Goal: Check status: Check status

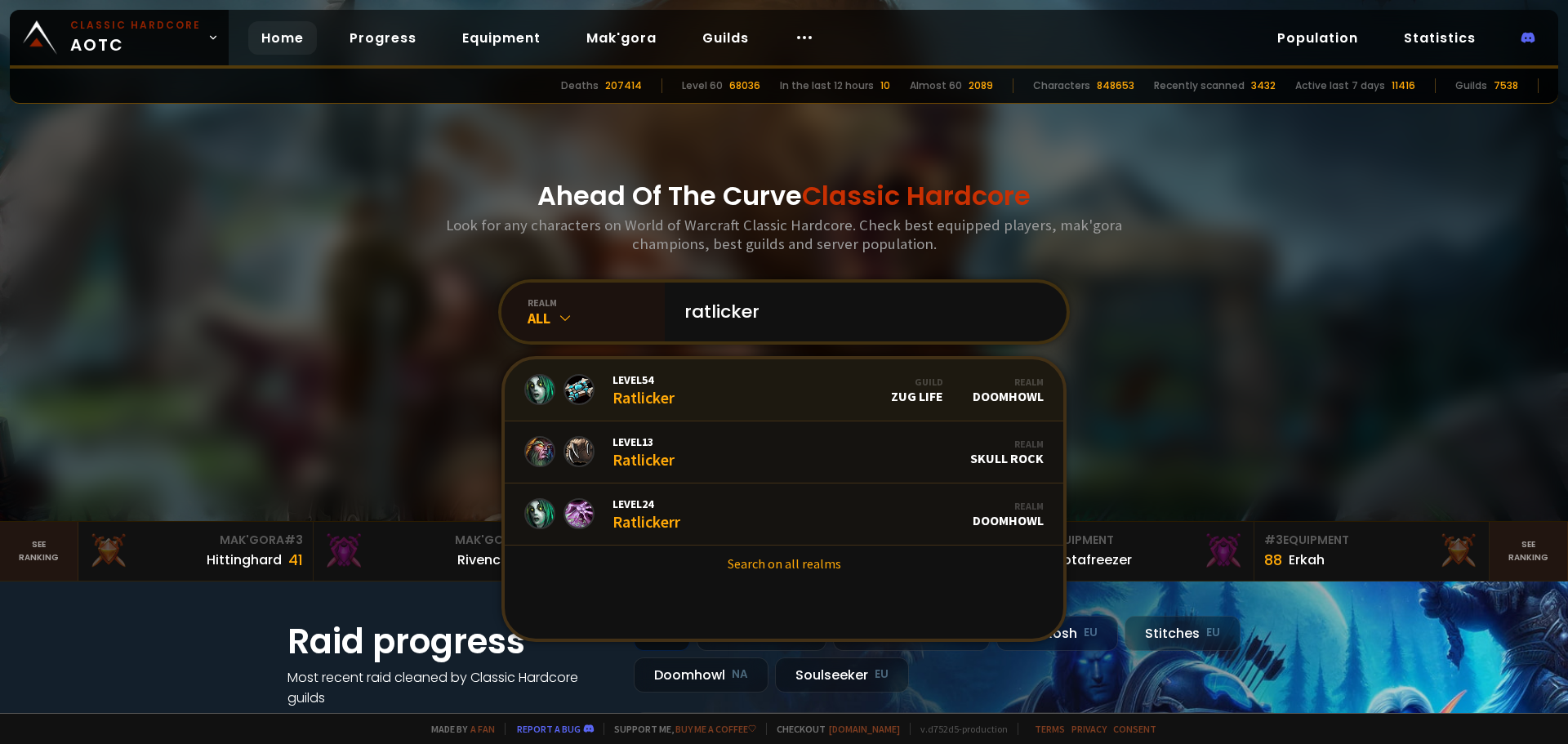
type input "ratlicker"
click at [754, 391] on link "Level 54 Ratlicker Guild Zug Life Realm Doomhowl" at bounding box center [784, 390] width 559 height 62
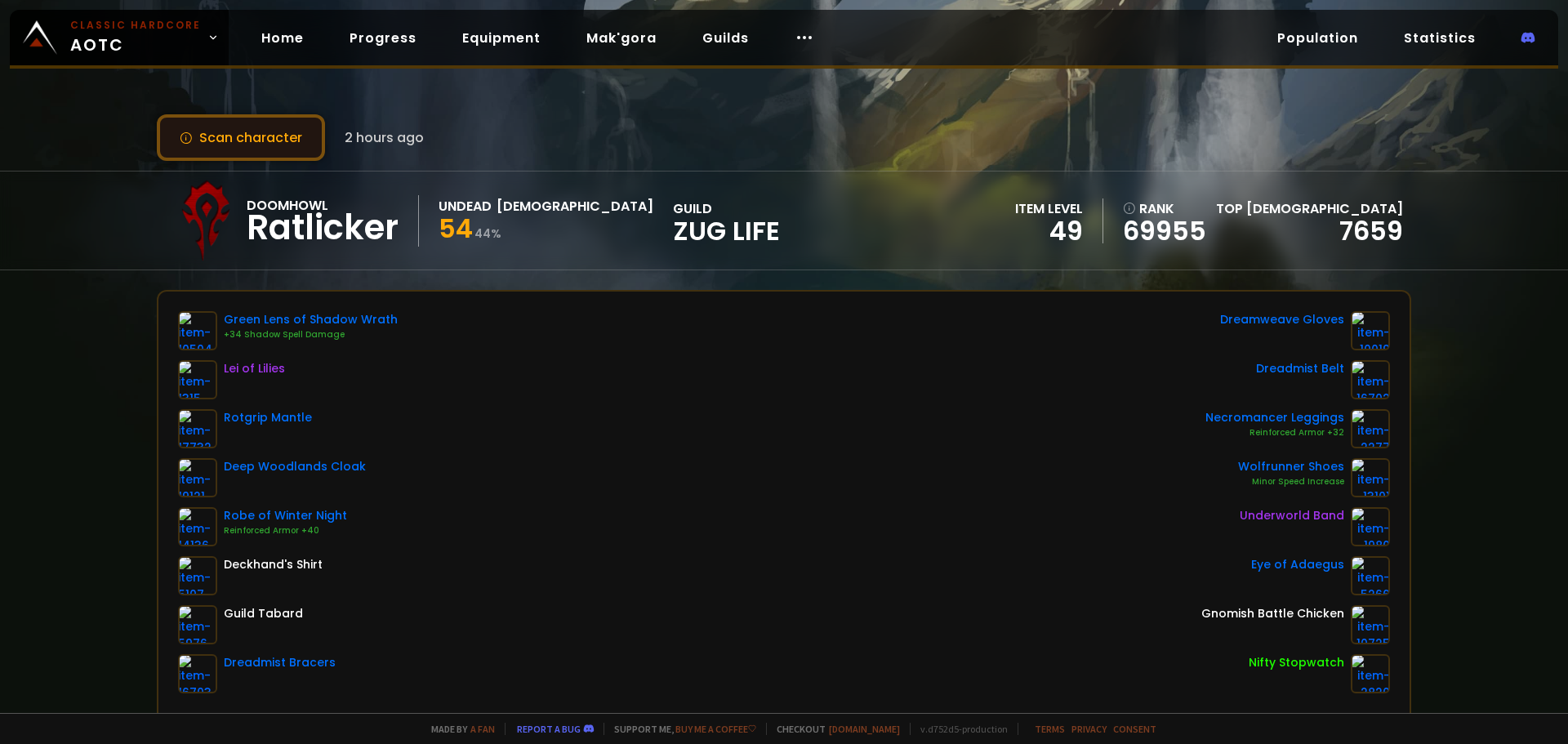
click at [302, 133] on button "Scan character" at bounding box center [241, 137] width 168 height 46
